Goal: Task Accomplishment & Management: Manage account settings

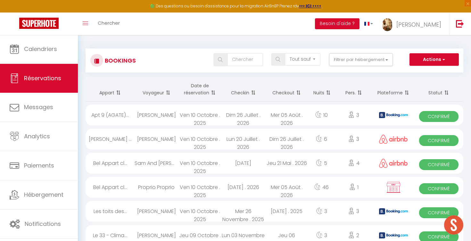
select select "not_cancelled"
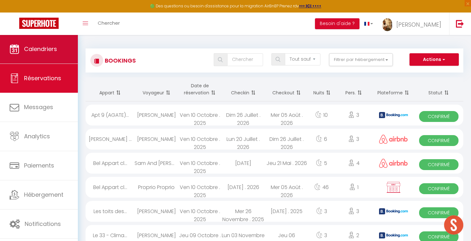
click at [31, 53] on span "Calendriers" at bounding box center [40, 49] width 33 height 8
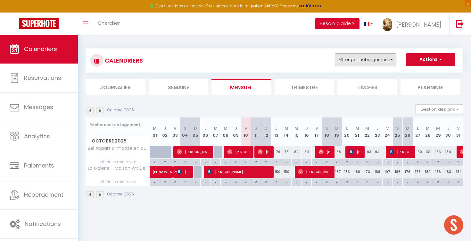
click at [373, 58] on button "Filtrer par hébergement" at bounding box center [365, 59] width 61 height 13
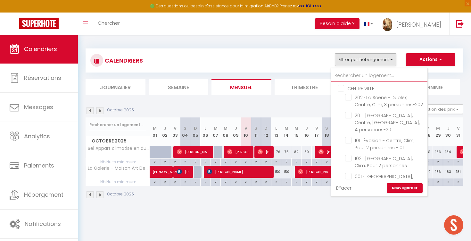
click at [352, 76] on input "text" at bounding box center [379, 76] width 96 height 12
type input "l"
checkbox input "false"
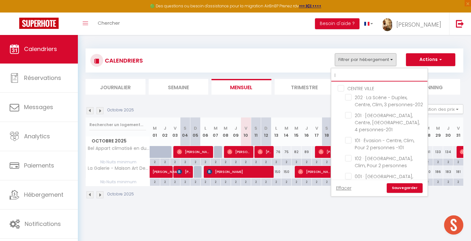
checkbox input "false"
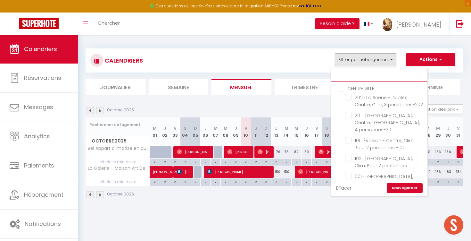
checkbox input "false"
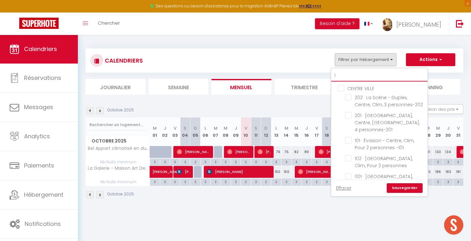
checkbox input "false"
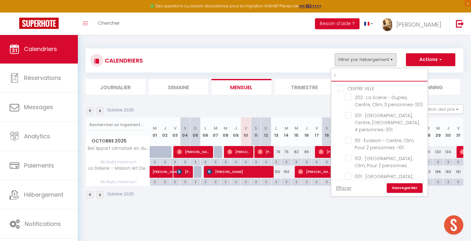
checkbox input "false"
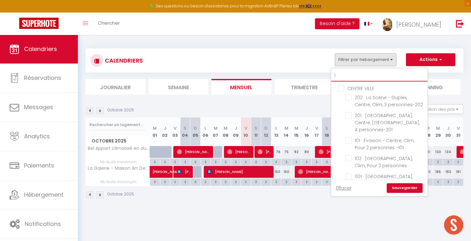
checkbox input "false"
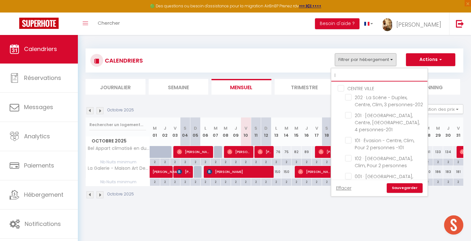
checkbox input "false"
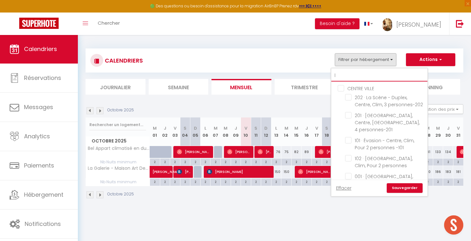
checkbox input "false"
checkbox input "true"
checkbox input "false"
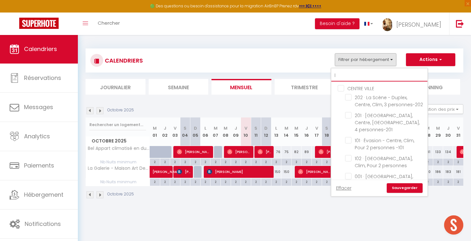
checkbox input "true"
checkbox input "false"
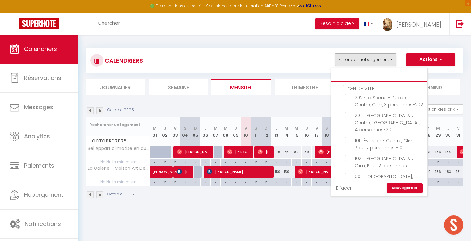
checkbox input "false"
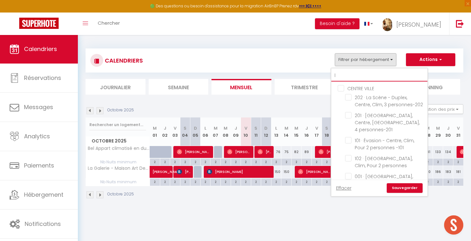
checkbox input "false"
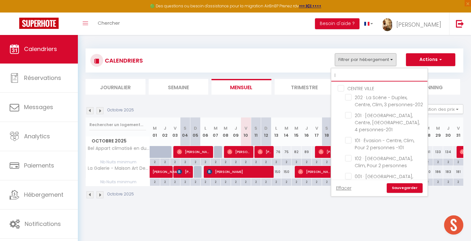
checkbox input "false"
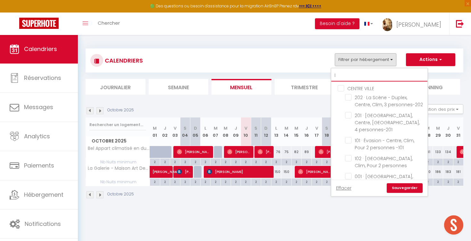
checkbox input "false"
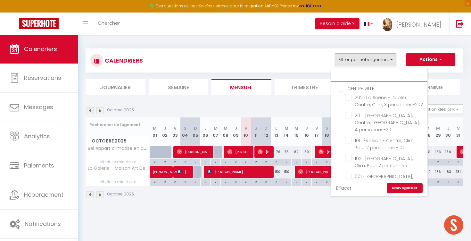
checkbox input "false"
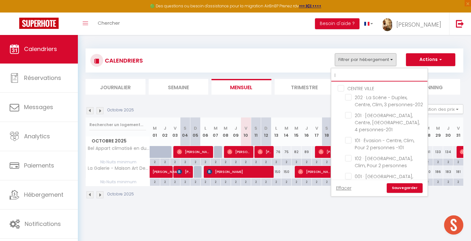
checkbox input "false"
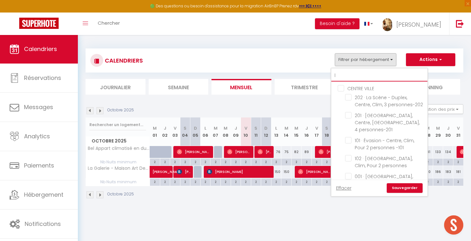
checkbox input "false"
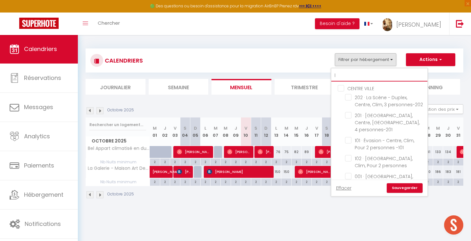
checkbox input "false"
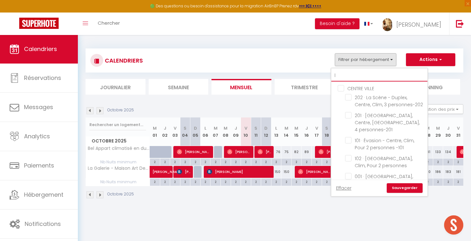
checkbox input "false"
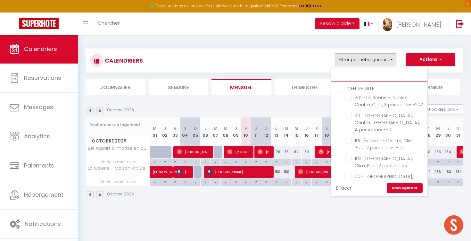
checkbox input "false"
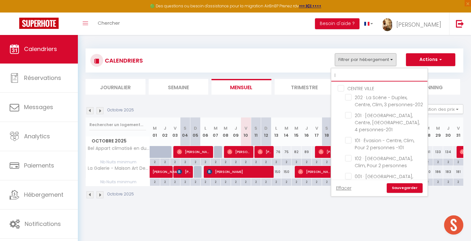
checkbox input "false"
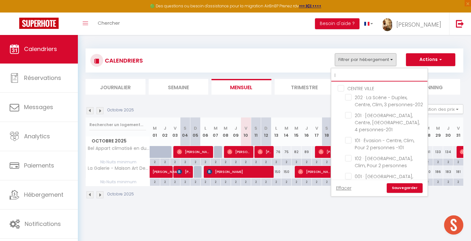
checkbox input "false"
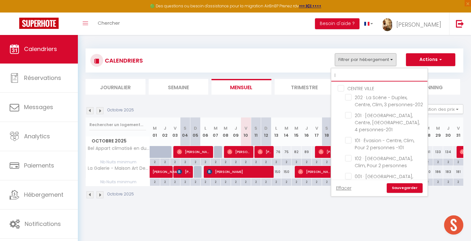
checkbox input "false"
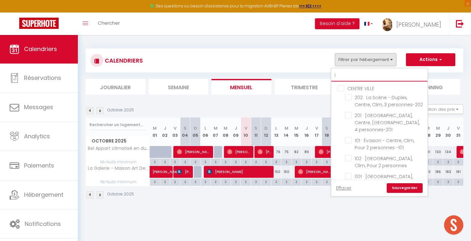
checkbox input "false"
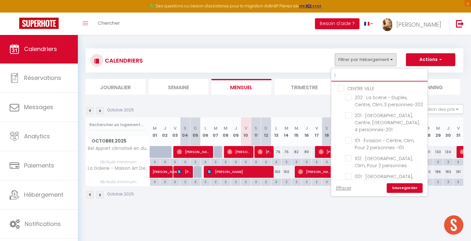
checkbox input "false"
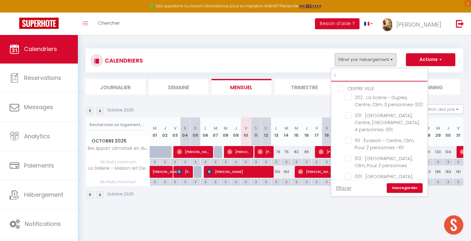
checkbox input "false"
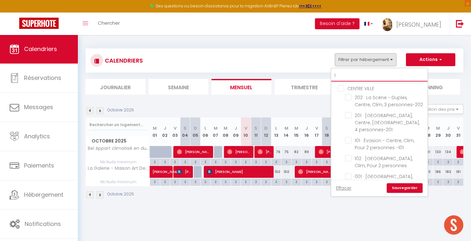
checkbox input "false"
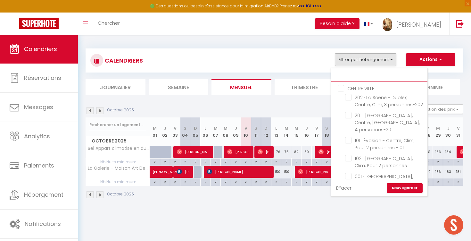
checkbox input "false"
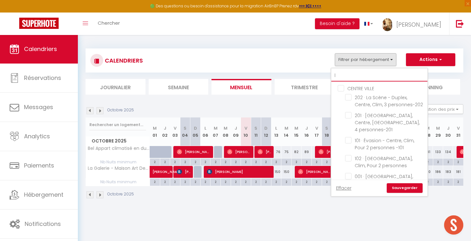
checkbox input "false"
checkbox input "true"
checkbox input "false"
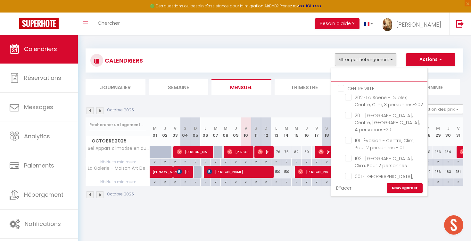
checkbox input "false"
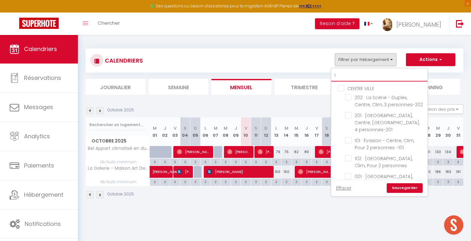
checkbox input "false"
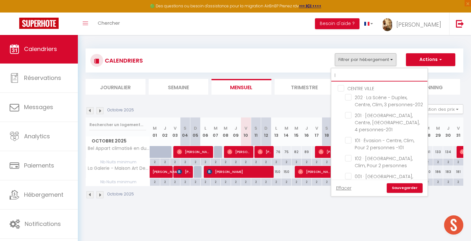
checkbox input "false"
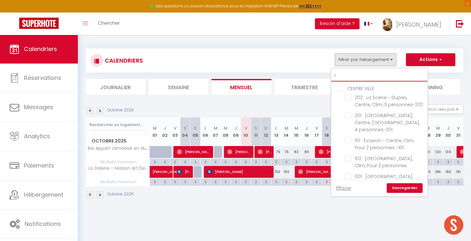
checkbox input "false"
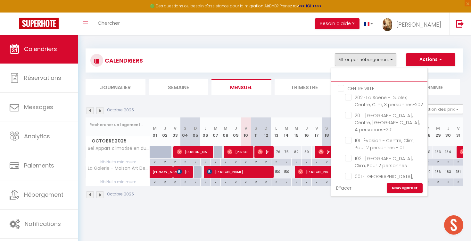
checkbox input "false"
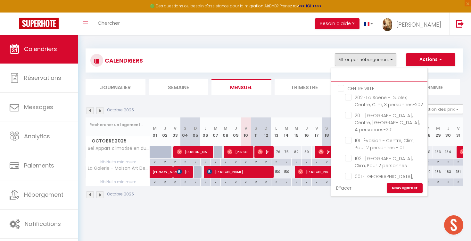
checkbox input "false"
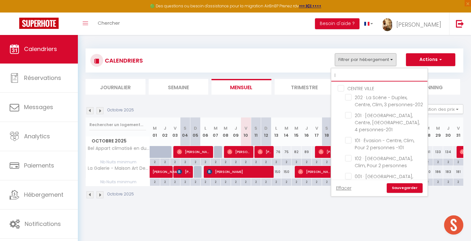
checkbox input "false"
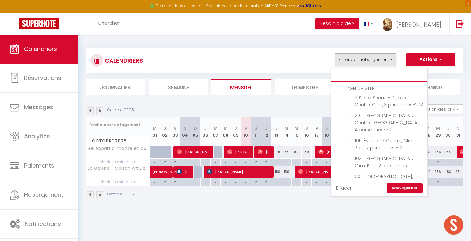
checkbox input "false"
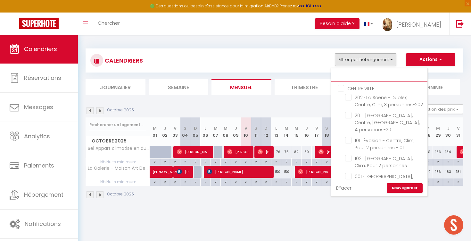
checkbox input "false"
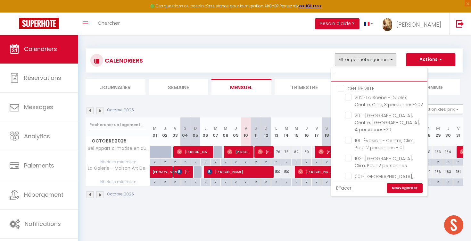
checkbox input "false"
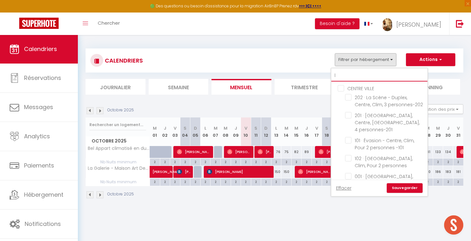
checkbox input "false"
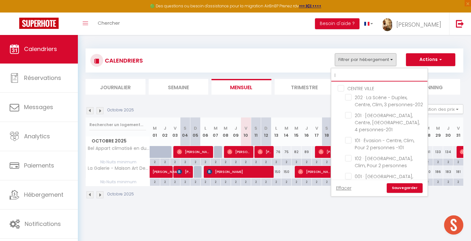
checkbox input "false"
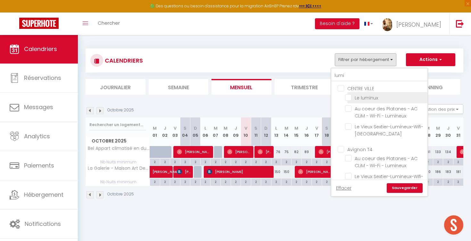
click at [370, 99] on input "Le luminux" at bounding box center [385, 97] width 80 height 6
click at [401, 187] on link "Sauvegarder" at bounding box center [405, 188] width 36 height 10
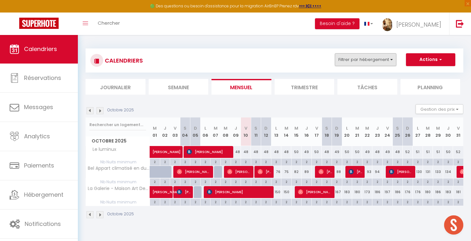
click at [339, 61] on button "Filtrer par hébergement" at bounding box center [365, 59] width 61 height 13
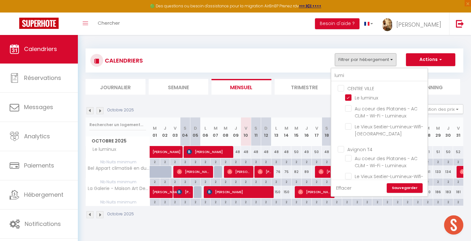
click at [344, 188] on link "Effacer" at bounding box center [343, 187] width 15 height 7
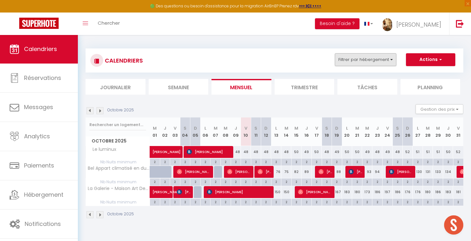
click at [356, 60] on button "Filtrer par hébergement" at bounding box center [365, 59] width 61 height 13
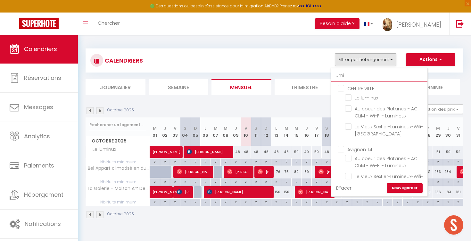
click at [355, 77] on input "lumi" at bounding box center [379, 76] width 96 height 12
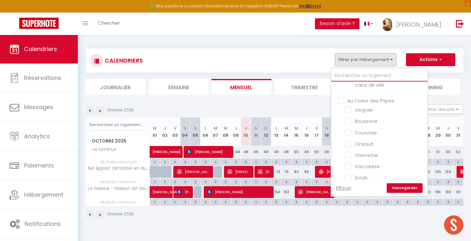
scroll to position [2488, 0]
click at [340, 235] on input "Avignon T4" at bounding box center [386, 238] width 96 height 6
click at [401, 187] on link "Sauvegarder" at bounding box center [405, 188] width 36 height 10
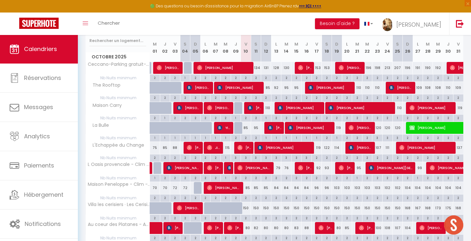
scroll to position [84, 0]
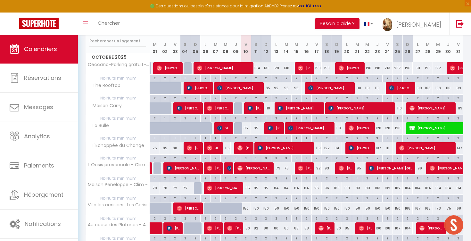
click at [340, 128] on div "119" at bounding box center [337, 128] width 10 height 12
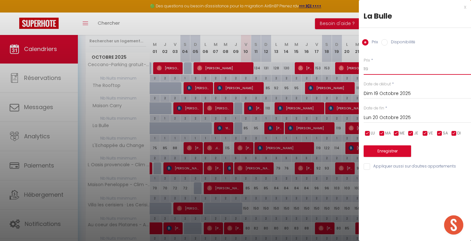
click at [378, 71] on input "119" at bounding box center [417, 69] width 107 height 12
click at [382, 149] on button "Enregistrer" at bounding box center [387, 151] width 47 height 12
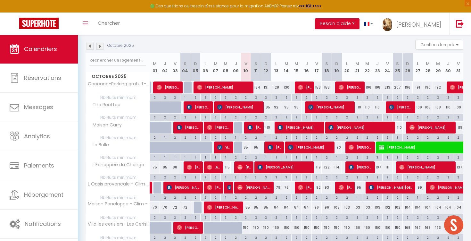
scroll to position [65, 0]
